Goal: Navigation & Orientation: Find specific page/section

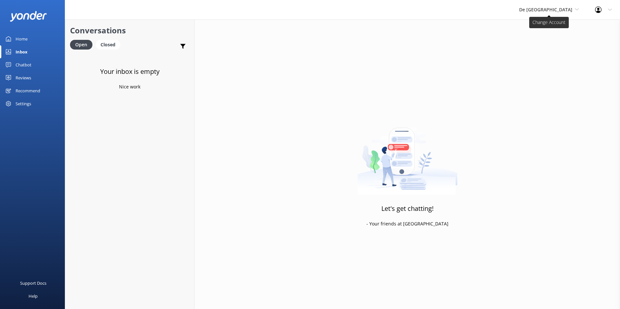
click at [557, 11] on span "De [GEOGRAPHIC_DATA]" at bounding box center [545, 9] width 53 height 6
click at [559, 11] on span "Aruba's Activities Expert" at bounding box center [546, 9] width 54 height 6
click at [543, 42] on link "Aruba's Activities Expert" at bounding box center [543, 43] width 65 height 16
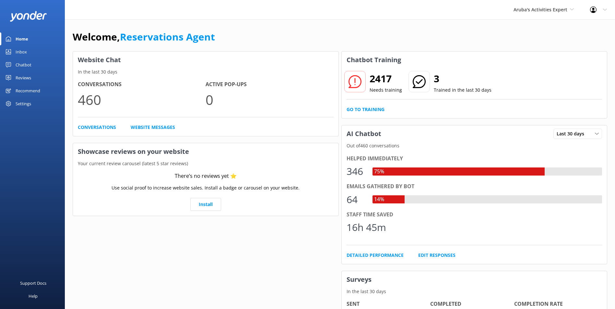
click at [38, 50] on link "Inbox" at bounding box center [32, 51] width 65 height 13
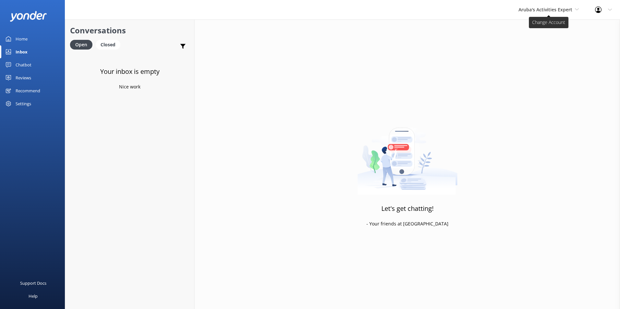
click at [543, 10] on span "Aruba's Activities Expert" at bounding box center [546, 9] width 54 height 6
click at [536, 25] on link "De [GEOGRAPHIC_DATA]" at bounding box center [543, 27] width 65 height 16
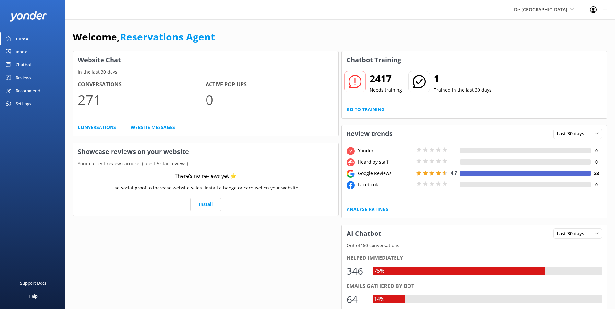
click at [32, 49] on link "Inbox" at bounding box center [32, 51] width 65 height 13
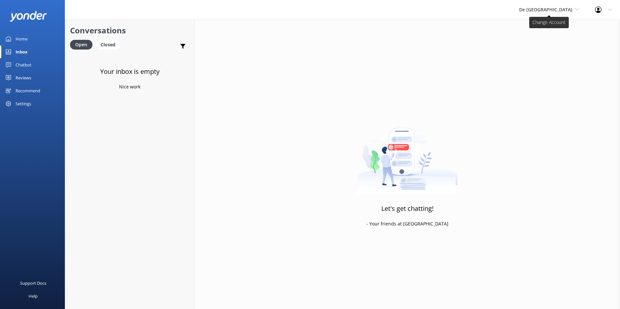
click at [569, 9] on span "De [GEOGRAPHIC_DATA]" at bounding box center [545, 9] width 53 height 6
click at [556, 42] on link "Aruba's Activities Expert" at bounding box center [543, 43] width 65 height 16
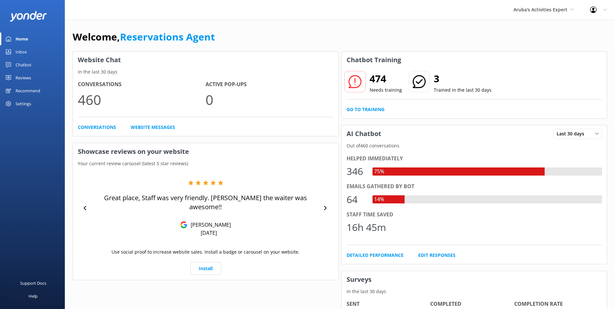
click at [29, 49] on link "Inbox" at bounding box center [32, 51] width 65 height 13
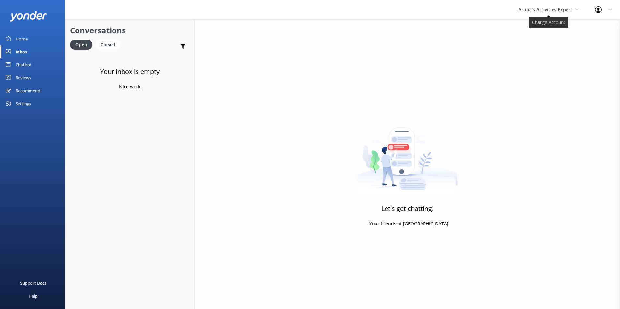
click at [531, 12] on span "Aruba's Activities Expert" at bounding box center [546, 9] width 54 height 6
click at [537, 55] on link "The Captain" at bounding box center [543, 59] width 65 height 16
